Goal: Transaction & Acquisition: Purchase product/service

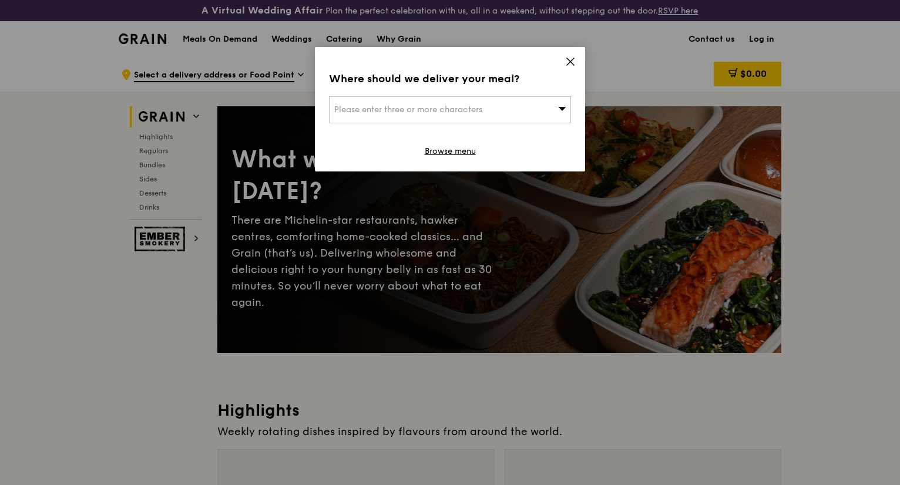
click at [547, 99] on div "Please enter three or more characters" at bounding box center [450, 109] width 242 height 27
click at [569, 62] on icon at bounding box center [570, 61] width 11 height 11
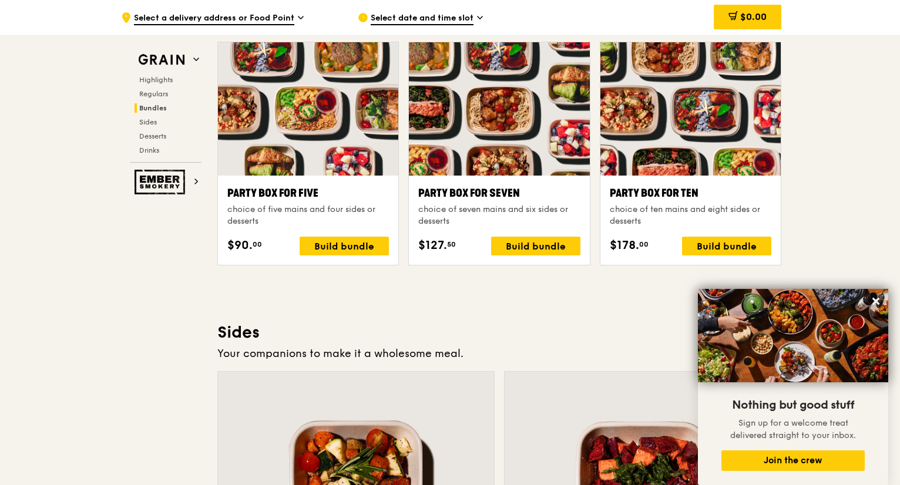
scroll to position [2410, 0]
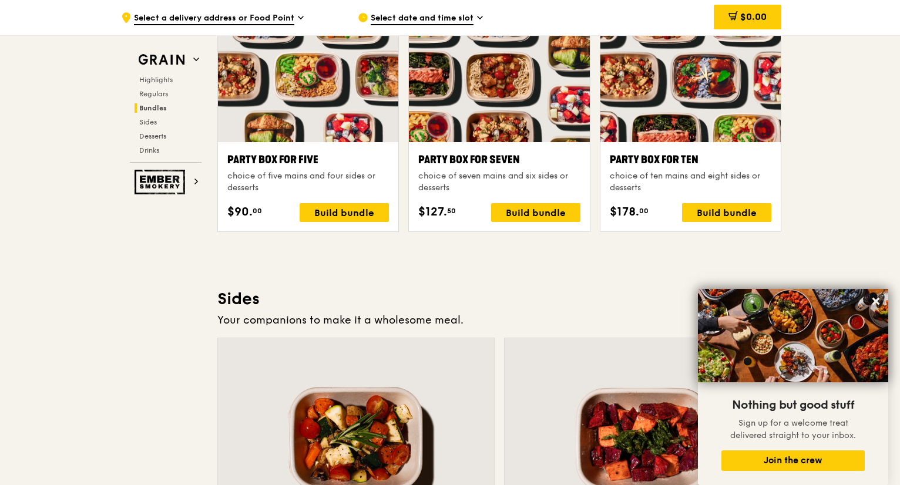
click at [528, 42] on div at bounding box center [499, 75] width 180 height 133
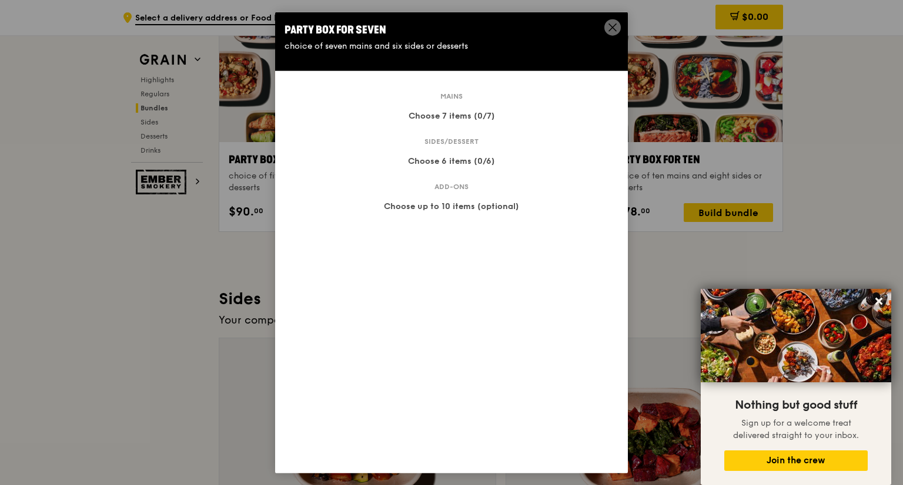
click at [612, 35] on div "Party Box for Seven choice of seven mains and six sides or desserts Mains Choos…" at bounding box center [451, 242] width 353 height 461
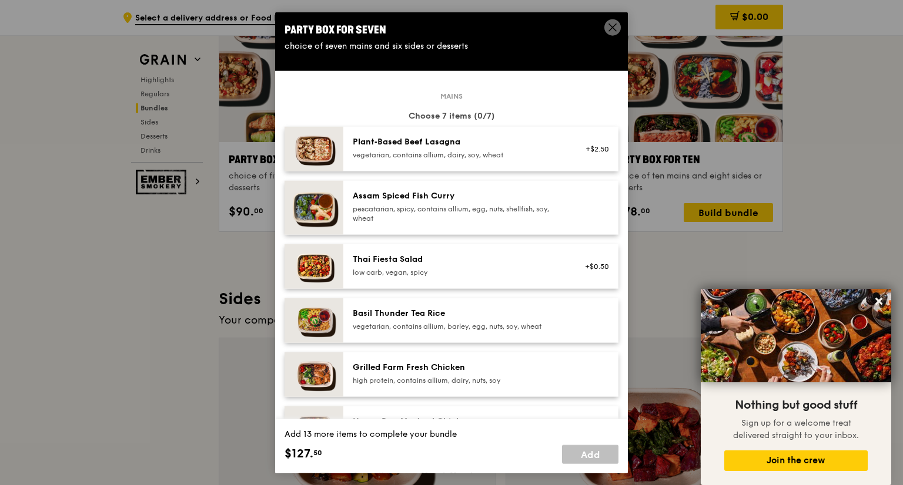
click at [609, 27] on icon at bounding box center [612, 27] width 11 height 11
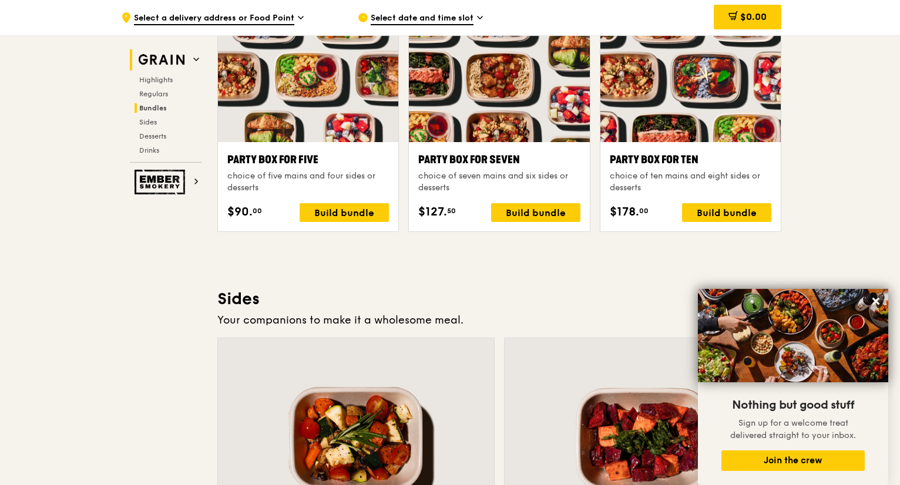
click at [183, 59] on img at bounding box center [162, 59] width 54 height 21
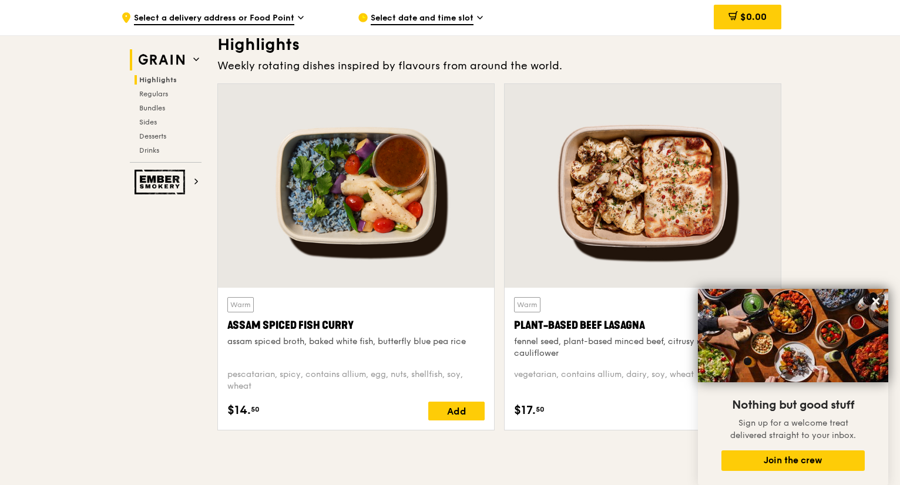
scroll to position [353, 0]
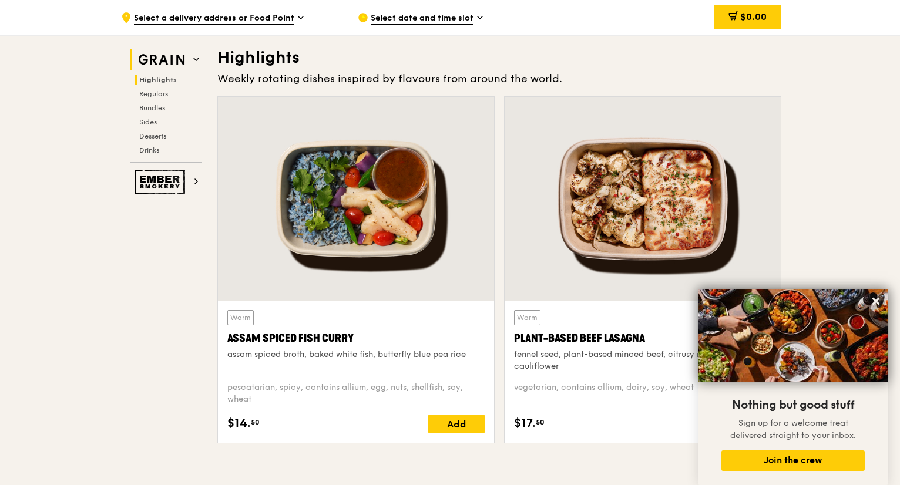
click at [195, 59] on icon at bounding box center [196, 59] width 6 height 6
click at [175, 92] on h2 "Regulars" at bounding box center [168, 93] width 67 height 9
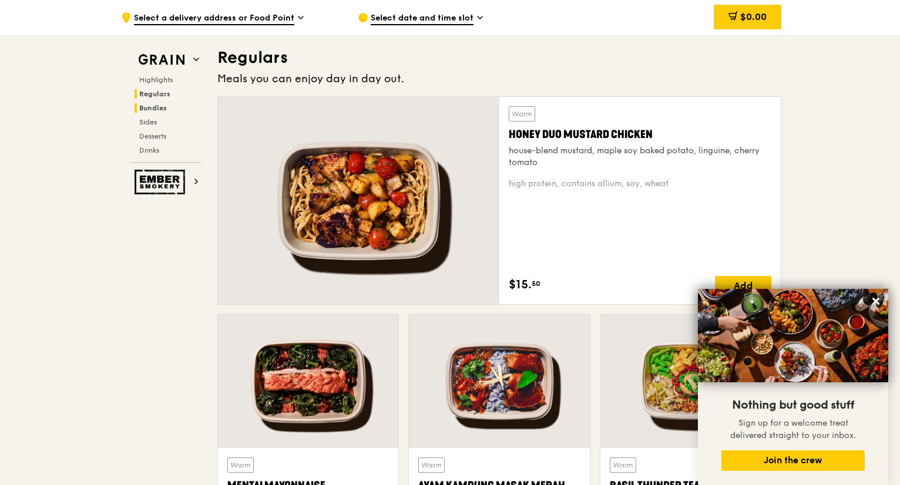
click at [176, 110] on h2 "Bundles" at bounding box center [168, 107] width 67 height 9
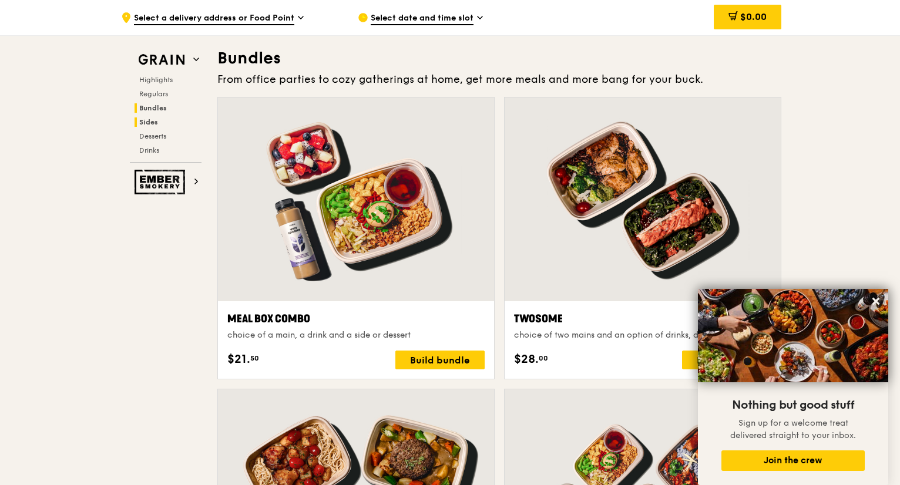
click at [179, 126] on h2 "Sides" at bounding box center [168, 122] width 67 height 9
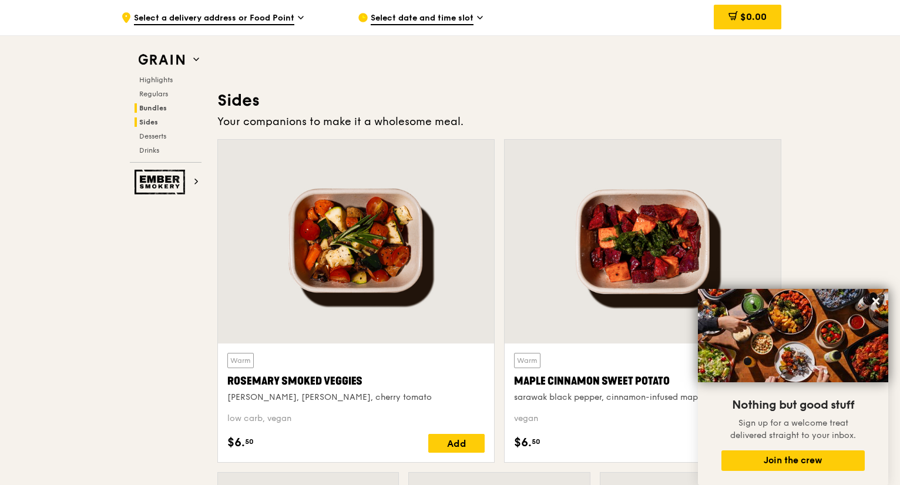
scroll to position [2649, 0]
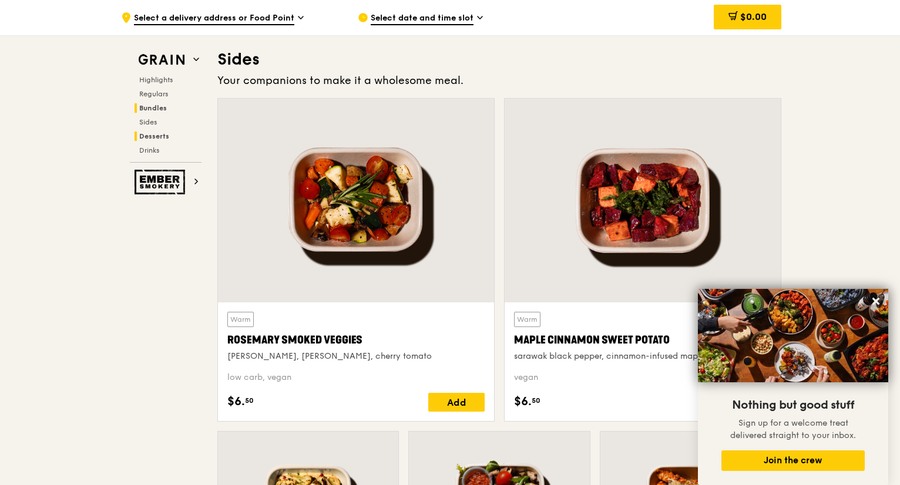
click at [176, 136] on h2 "Desserts" at bounding box center [168, 136] width 67 height 9
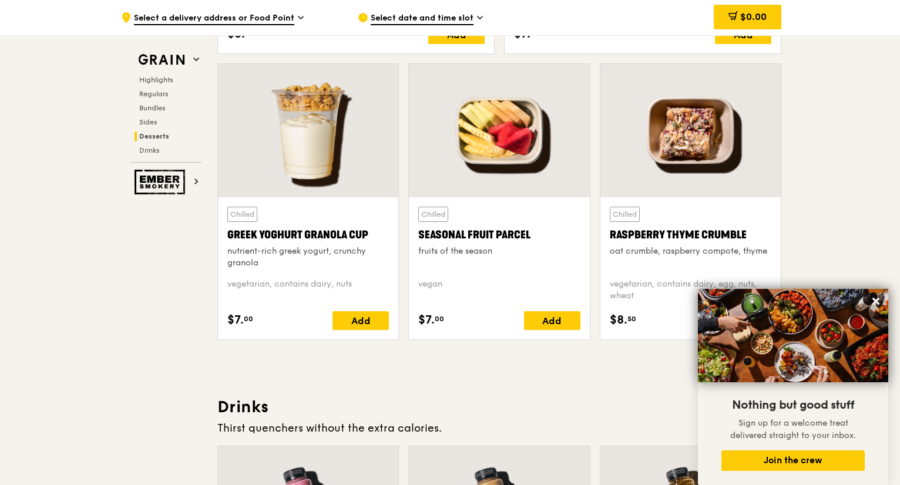
scroll to position [3793, 0]
